Goal: Information Seeking & Learning: Find specific fact

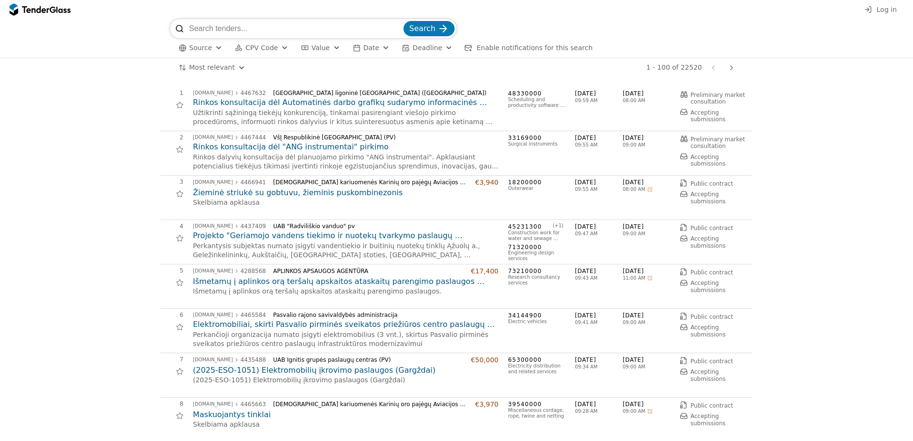
click at [275, 29] on input "search" at bounding box center [295, 28] width 213 height 19
type input "CRM"
click at [404, 21] on button "Search" at bounding box center [429, 28] width 51 height 15
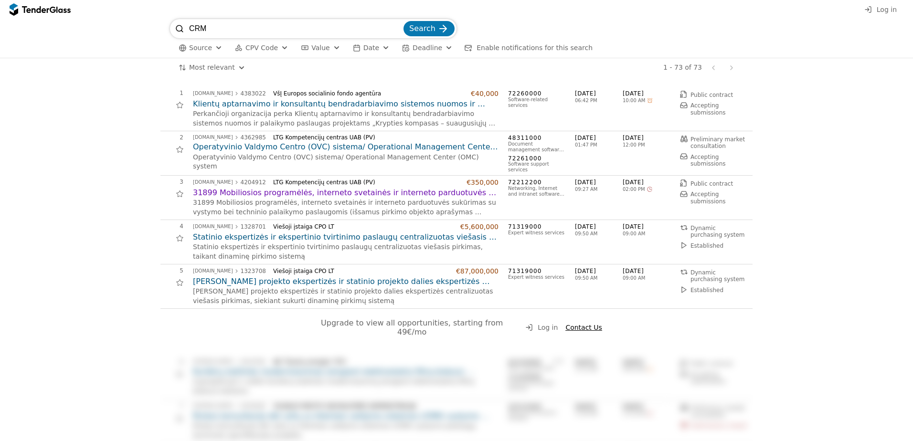
drag, startPoint x: 211, startPoint y: 28, endPoint x: 178, endPoint y: 27, distance: 33.0
click at [180, 27] on div "CRM Search" at bounding box center [313, 28] width 287 height 19
type input "Microsoft"
click at [404, 21] on button "Search" at bounding box center [429, 28] width 51 height 15
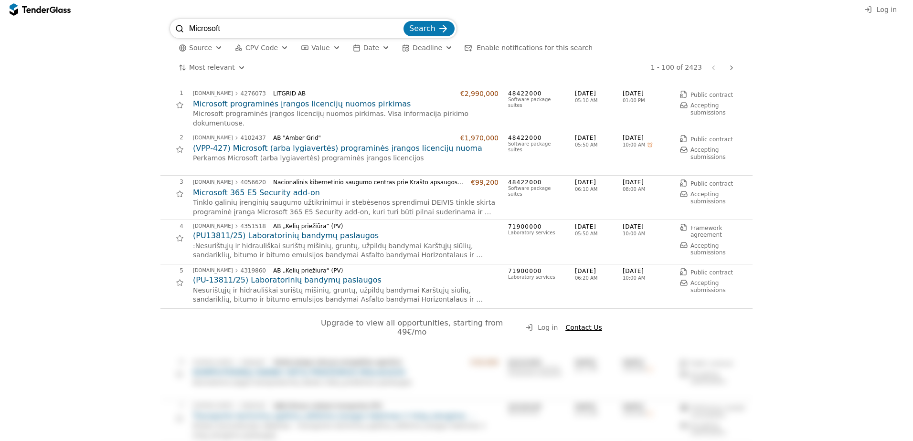
drag, startPoint x: 238, startPoint y: 28, endPoint x: 74, endPoint y: 60, distance: 167.8
click at [151, 39] on div "Microsoft Search Source CPV Code Type Buyer Value Date Deadline Enable notifica…" at bounding box center [457, 38] width 904 height 39
type input "Salesforce"
click at [404, 21] on button "Search" at bounding box center [429, 28] width 51 height 15
